Goal: Transaction & Acquisition: Purchase product/service

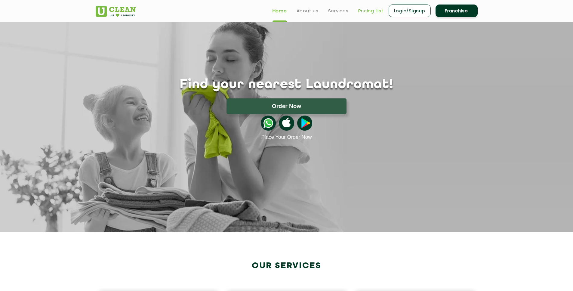
click at [378, 10] on link "Pricing List" at bounding box center [371, 10] width 26 height 7
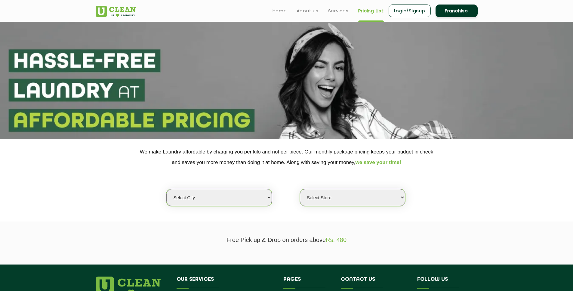
click at [215, 208] on section "We make Laundry affordable by charging you per kilo and not per piece. Our mont…" at bounding box center [286, 180] width 573 height 82
click at [166, 189] on select "Select city Aalo Agartala Agra Ahmedabad Akola Aligarh Alwar - UClean Select Am…" at bounding box center [218, 197] width 105 height 17
select select "23"
click option "Guwahati" at bounding box center [0, 0] width 0 height 0
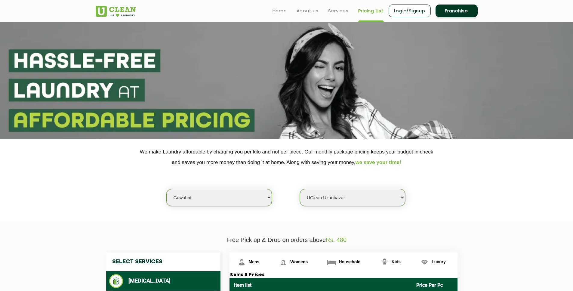
click option "UClean Uzanbazar" at bounding box center [0, 0] width 0 height 0
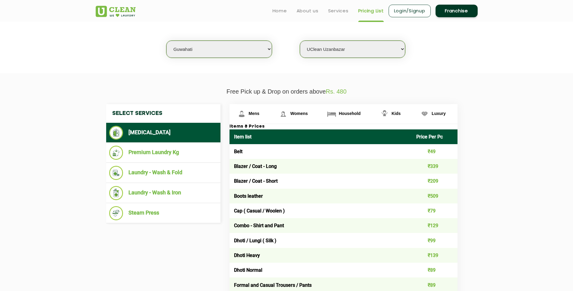
scroll to position [130, 0]
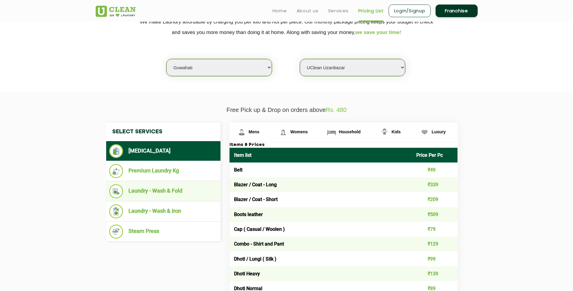
click at [155, 189] on li "Laundry - Wash & Fold" at bounding box center [163, 191] width 108 height 14
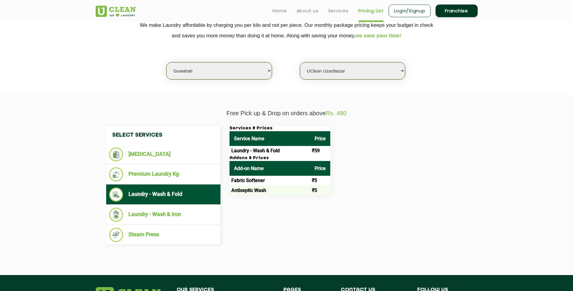
scroll to position [125, 0]
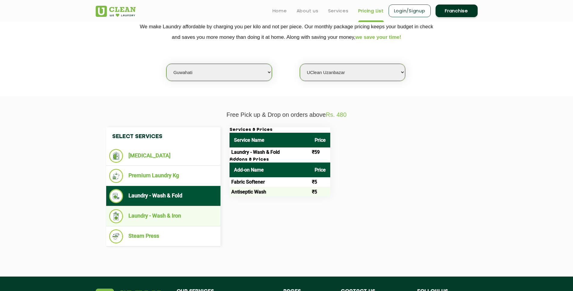
click at [158, 210] on ul "Laundry - Wash & Iron" at bounding box center [163, 216] width 114 height 20
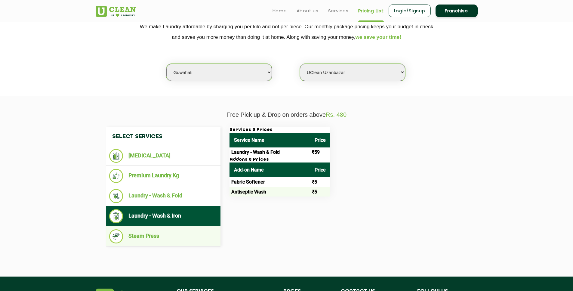
click at [156, 233] on li "Steam Press" at bounding box center [163, 236] width 108 height 14
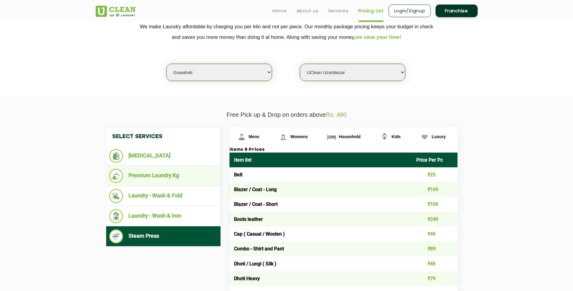
click at [168, 172] on li "Premium Laundry Kg" at bounding box center [163, 176] width 108 height 14
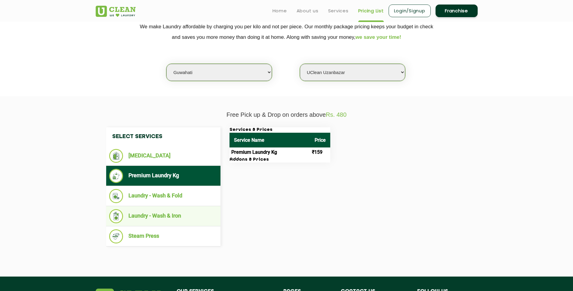
click at [166, 226] on ul "Laundry - Wash & Iron" at bounding box center [163, 216] width 114 height 20
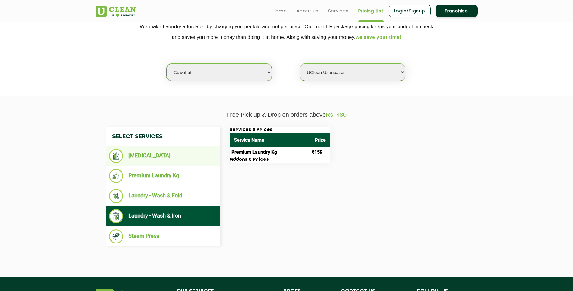
click at [171, 156] on li "[MEDICAL_DATA]" at bounding box center [163, 156] width 108 height 14
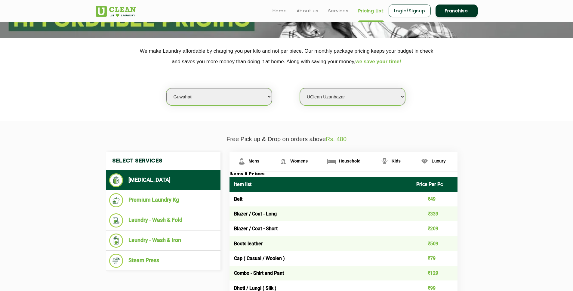
scroll to position [91, 0]
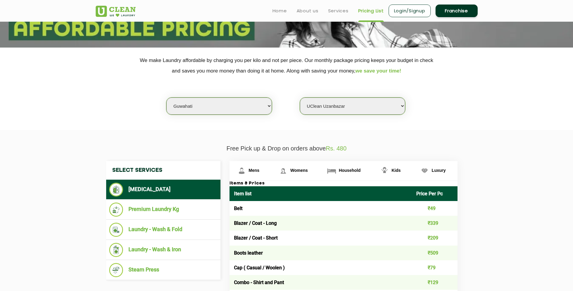
select select "491"
click option "UClean Hengrabari" at bounding box center [0, 0] width 0 height 0
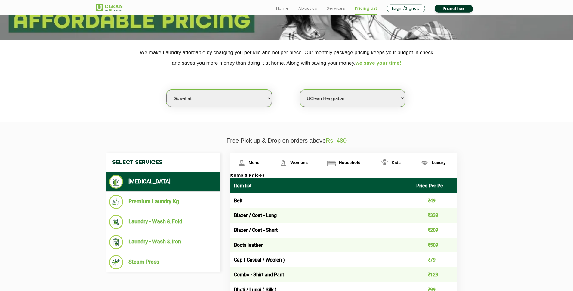
scroll to position [144, 0]
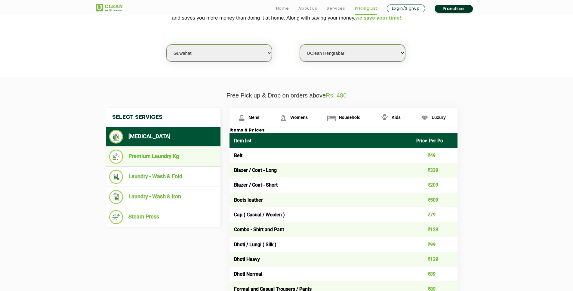
click at [175, 151] on ul "Premium Laundry Kg" at bounding box center [163, 156] width 114 height 20
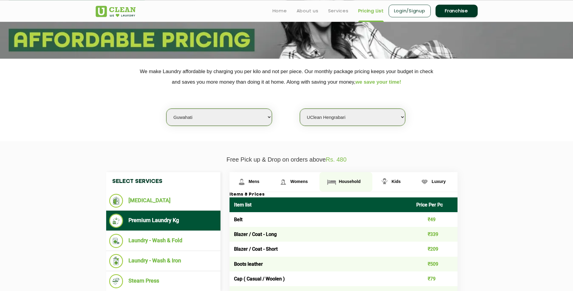
scroll to position [53, 0]
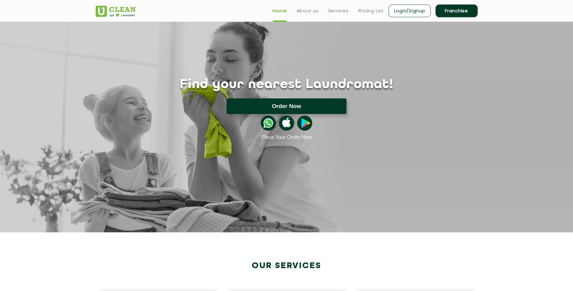
click at [335, 101] on button "Order Now" at bounding box center [286, 106] width 120 height 16
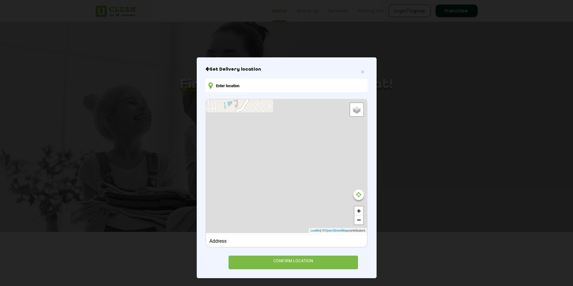
type input "4MWJ+WVM, [STREET_ADDRESS]"
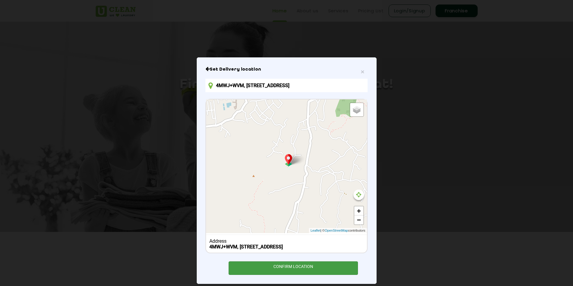
click at [303, 265] on div "CONFIRM LOCATION" at bounding box center [293, 268] width 130 height 14
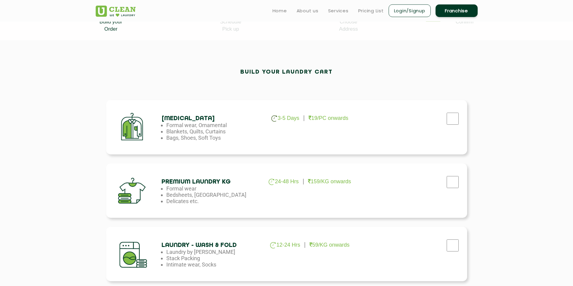
scroll to position [139, 0]
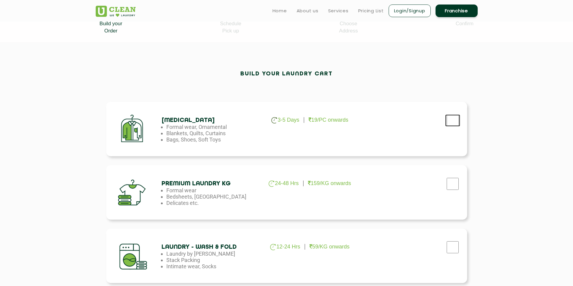
click at [450, 121] on input "checkbox" at bounding box center [452, 121] width 15 height 12
checkbox input "true"
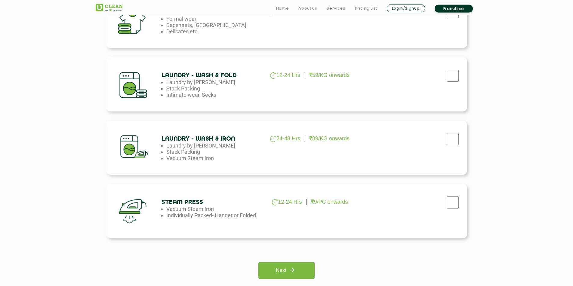
scroll to position [356, 0]
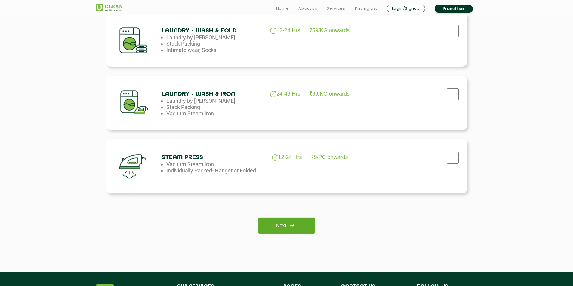
click at [293, 221] on img at bounding box center [291, 225] width 11 height 11
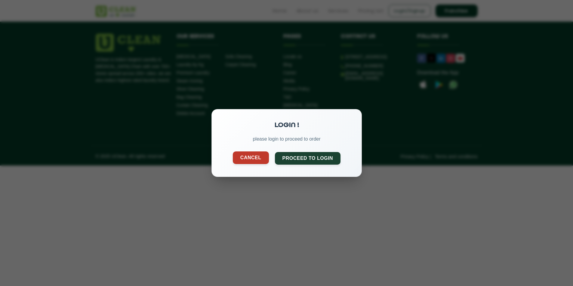
click at [263, 160] on button "Cancel" at bounding box center [250, 157] width 36 height 13
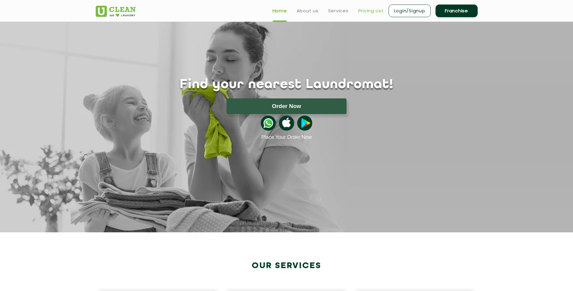
click at [370, 11] on link "Pricing List" at bounding box center [371, 10] width 26 height 7
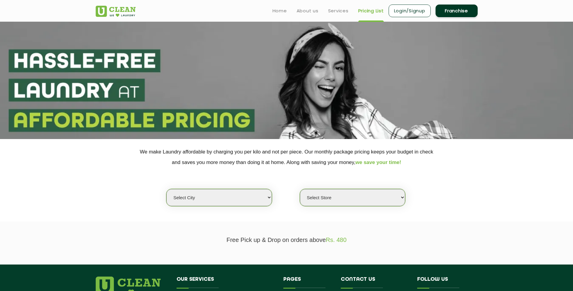
click at [166, 189] on select "Select city [GEOGRAPHIC_DATA] [GEOGRAPHIC_DATA] [GEOGRAPHIC_DATA] [GEOGRAPHIC_D…" at bounding box center [218, 197] width 105 height 17
select select "23"
click option "Guwahati" at bounding box center [0, 0] width 0 height 0
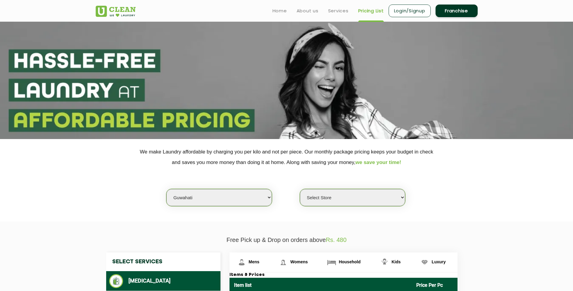
select select "583"
click option "UClean Uzanbazar" at bounding box center [0, 0] width 0 height 0
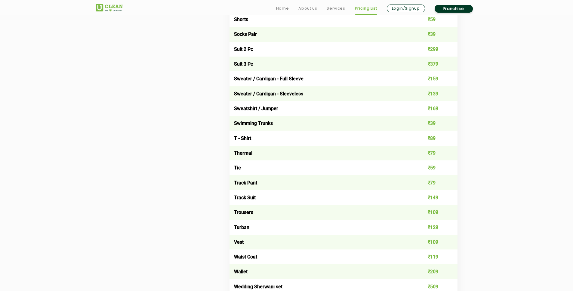
scroll to position [1029, 0]
